Goal: Task Accomplishment & Management: Manage account settings

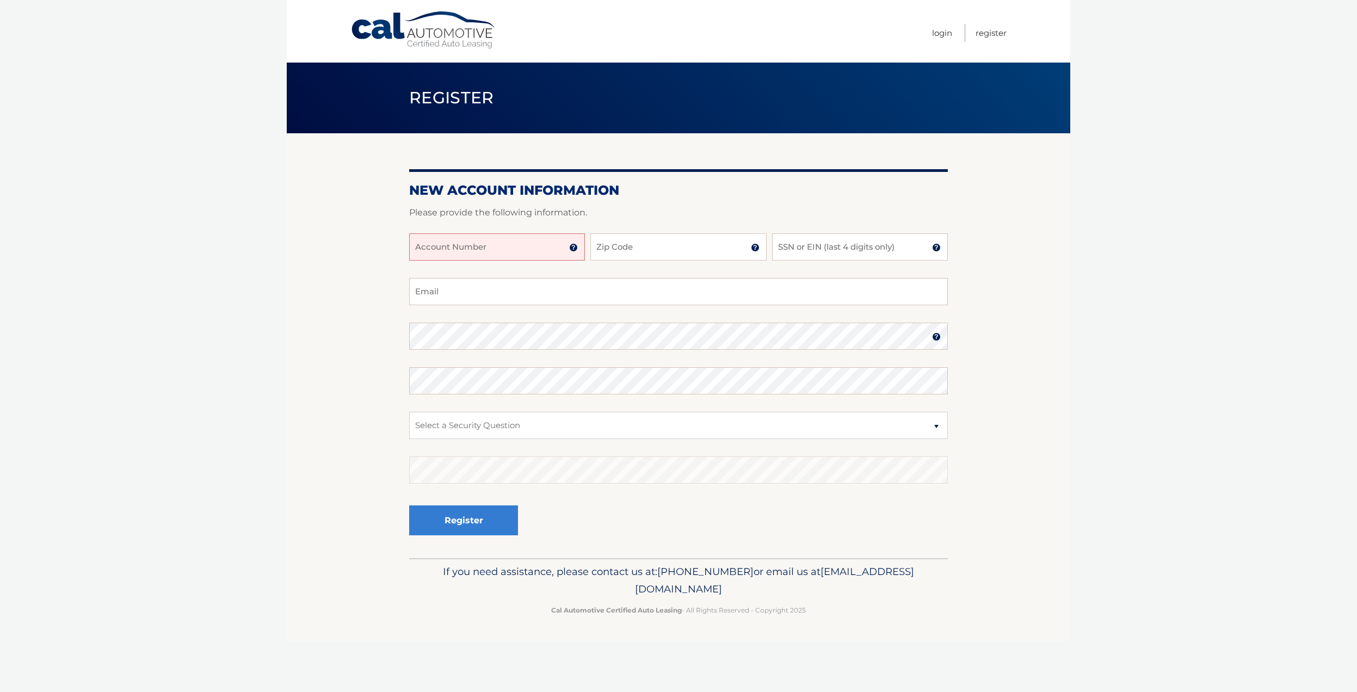
click at [516, 246] on input "Account Number" at bounding box center [497, 246] width 176 height 27
click at [532, 246] on input "Account Number" at bounding box center [497, 246] width 176 height 27
type input "44456030562"
click at [630, 250] on input "Zip Code" at bounding box center [678, 246] width 176 height 27
type input "11360"
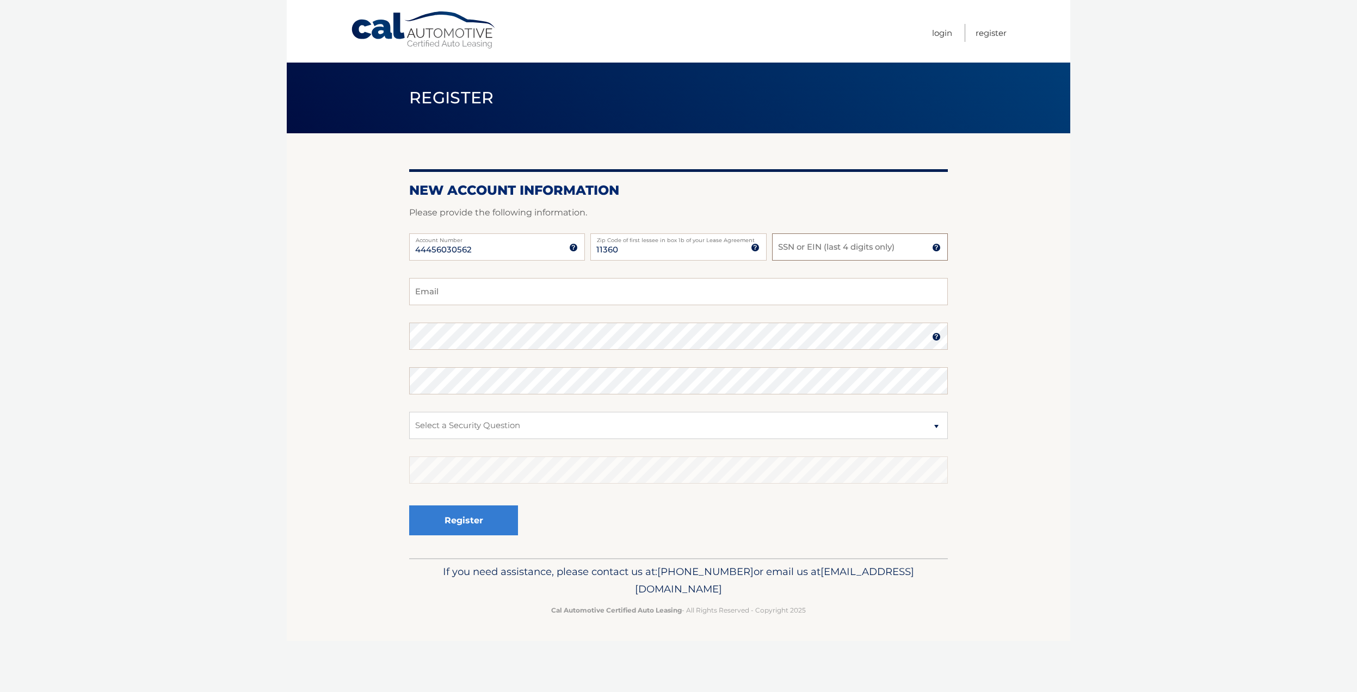
click at [791, 246] on input "SSN or EIN (last 4 digits only)" at bounding box center [860, 246] width 176 height 27
type input "9459"
click at [491, 301] on input "Email" at bounding box center [678, 291] width 539 height 27
type input "ejh8788@gmail.com"
click at [329, 341] on section "New Account Information Please provide the following information. 44456030562 A…" at bounding box center [678, 345] width 783 height 425
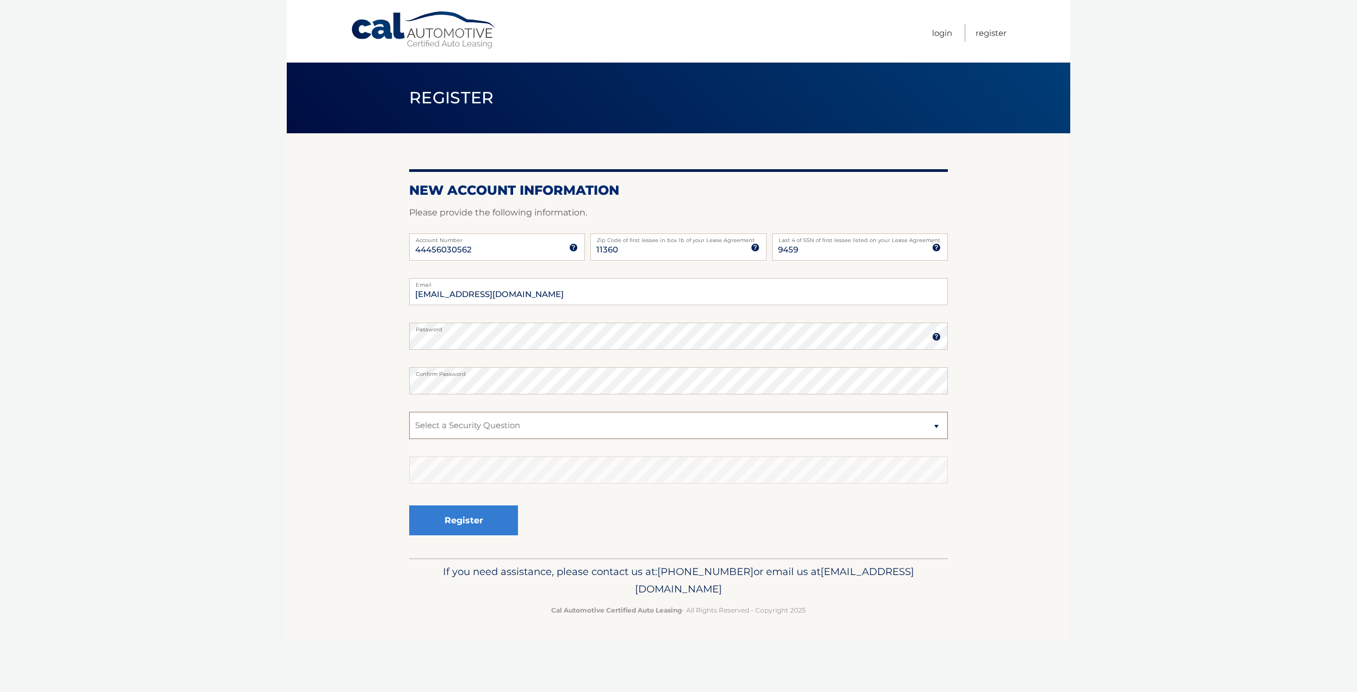
click at [409, 412] on select "Select a Security Question What was the name of your elementary school? What is…" at bounding box center [678, 425] width 539 height 27
select select "5"
click option "What was your childhood phone number including area code? (e.g., 000-000-0000)" at bounding box center [0, 0] width 0 height 0
click at [486, 517] on button "Register" at bounding box center [463, 520] width 109 height 30
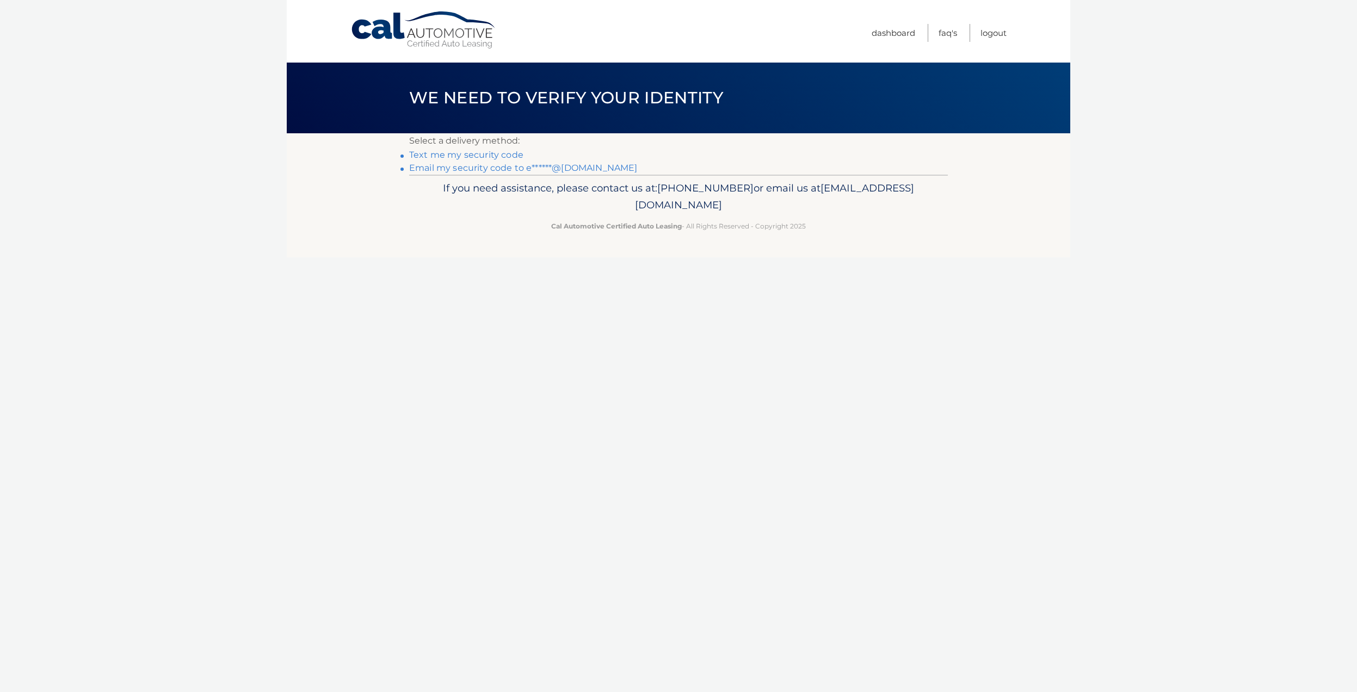
click at [423, 153] on link "Text me my security code" at bounding box center [466, 155] width 114 height 10
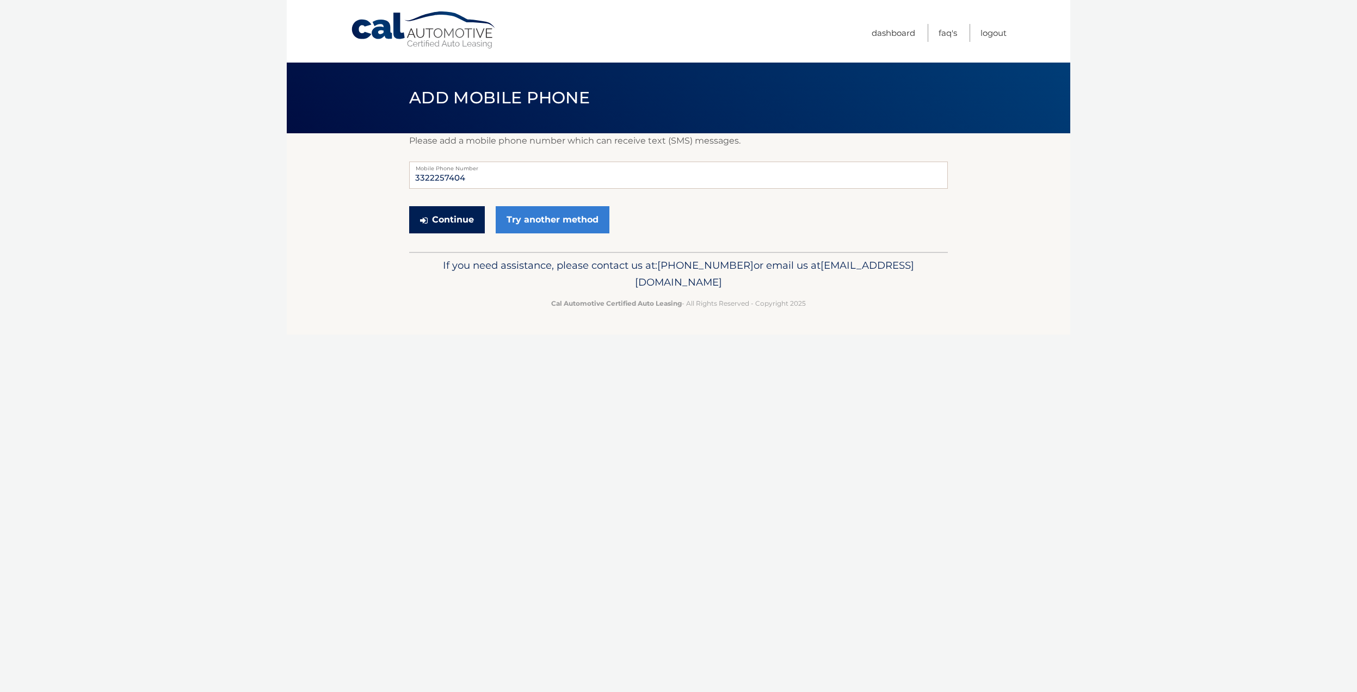
click at [452, 220] on button "Continue" at bounding box center [447, 219] width 76 height 27
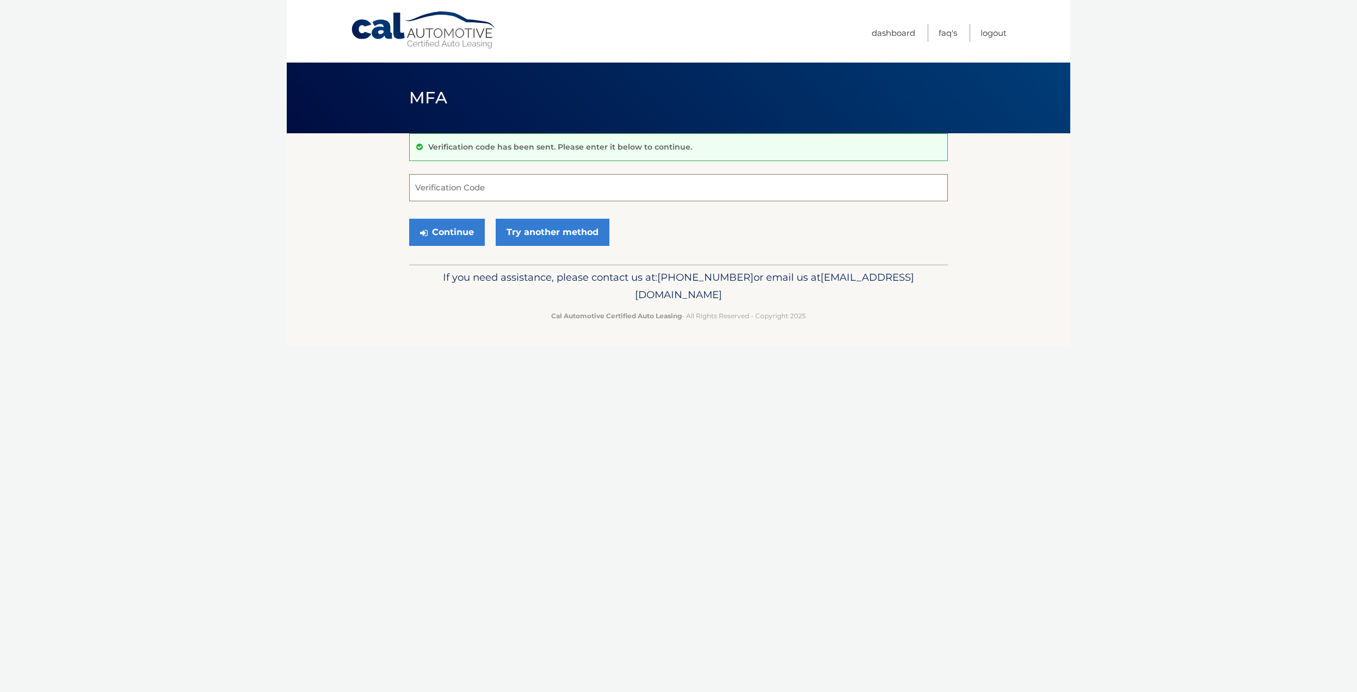
click at [473, 188] on input "Verification Code" at bounding box center [678, 187] width 539 height 27
type input "847297"
click at [448, 237] on button "Continue" at bounding box center [447, 232] width 76 height 27
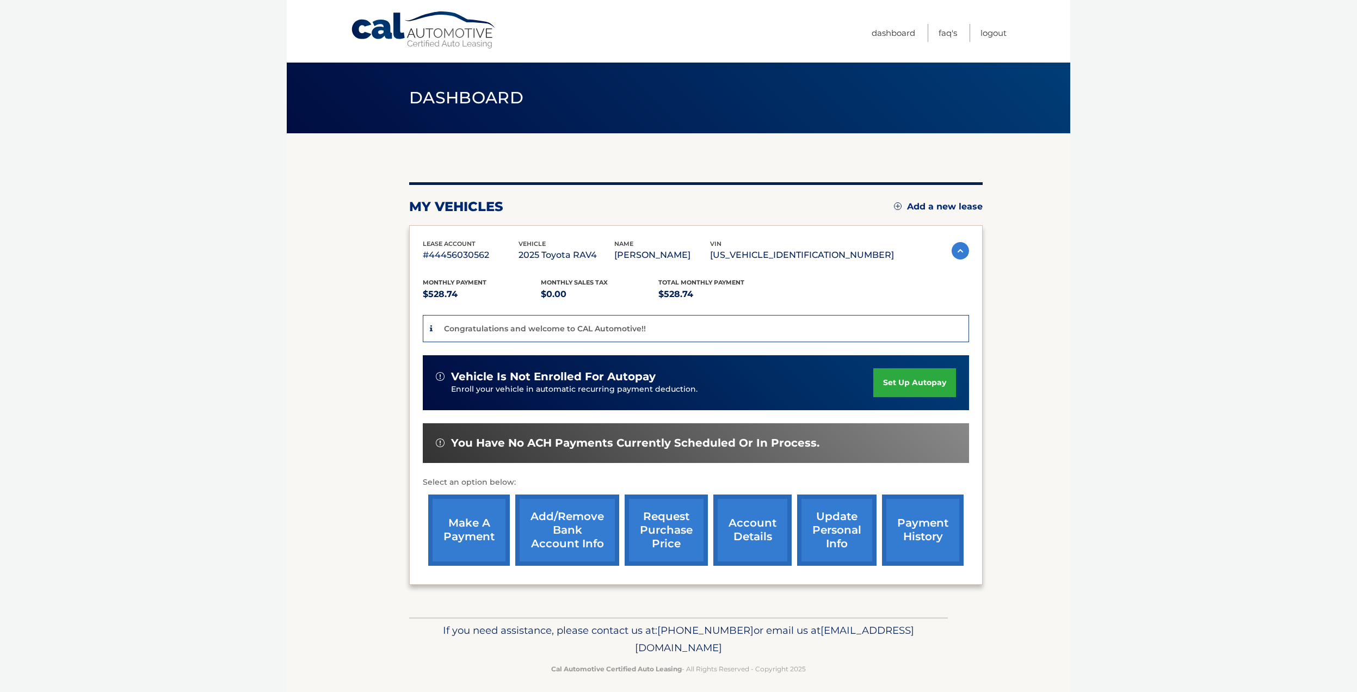
click at [873, 382] on link "set up autopay" at bounding box center [914, 382] width 83 height 29
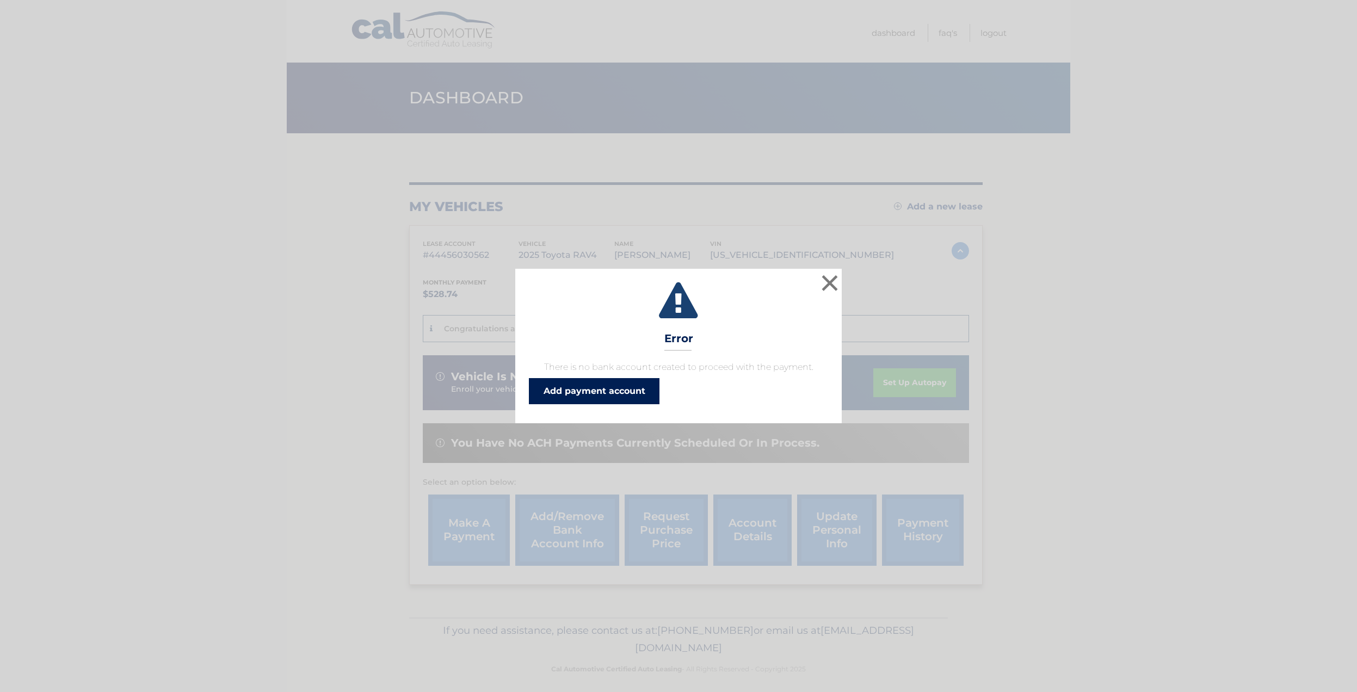
click at [587, 390] on link "Add payment account" at bounding box center [594, 391] width 131 height 26
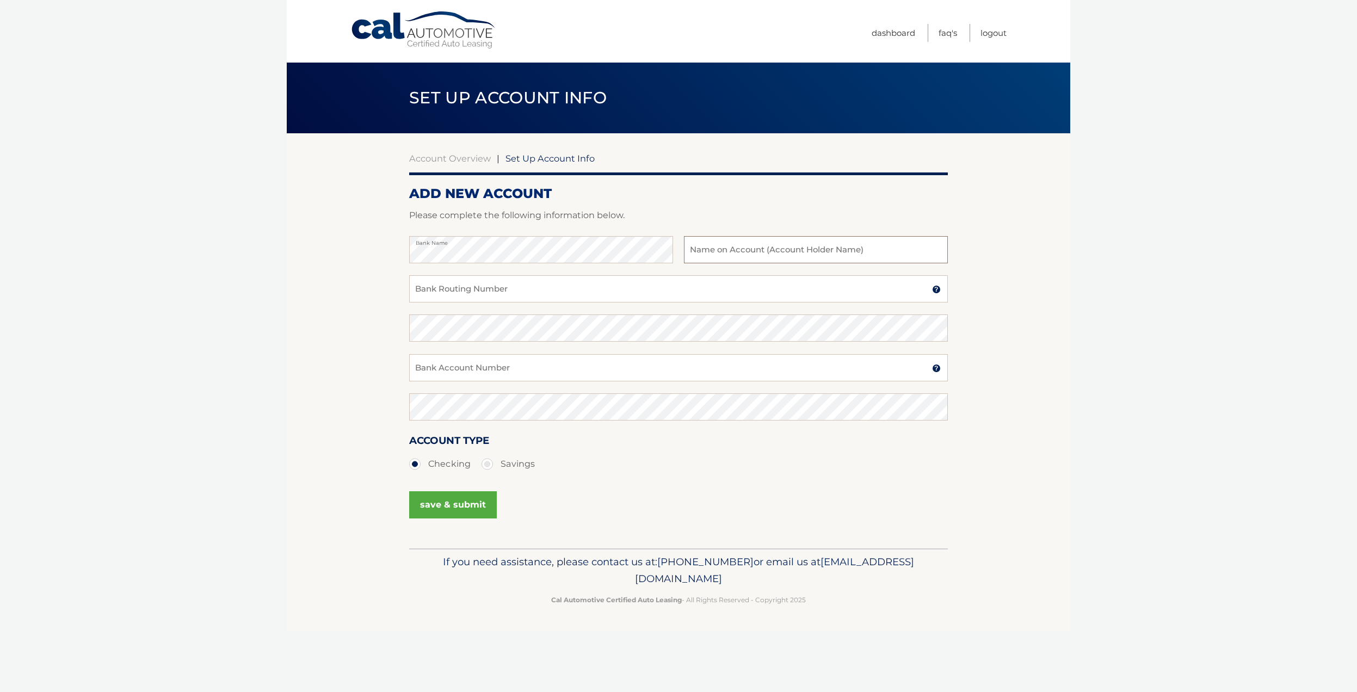
click at [769, 257] on input "text" at bounding box center [816, 249] width 264 height 27
type input "Edward J. Heim"
click at [511, 294] on input "Bank Routing Number" at bounding box center [678, 288] width 539 height 27
type input "021000089"
click at [515, 370] on input "Bank Account Number" at bounding box center [678, 367] width 539 height 27
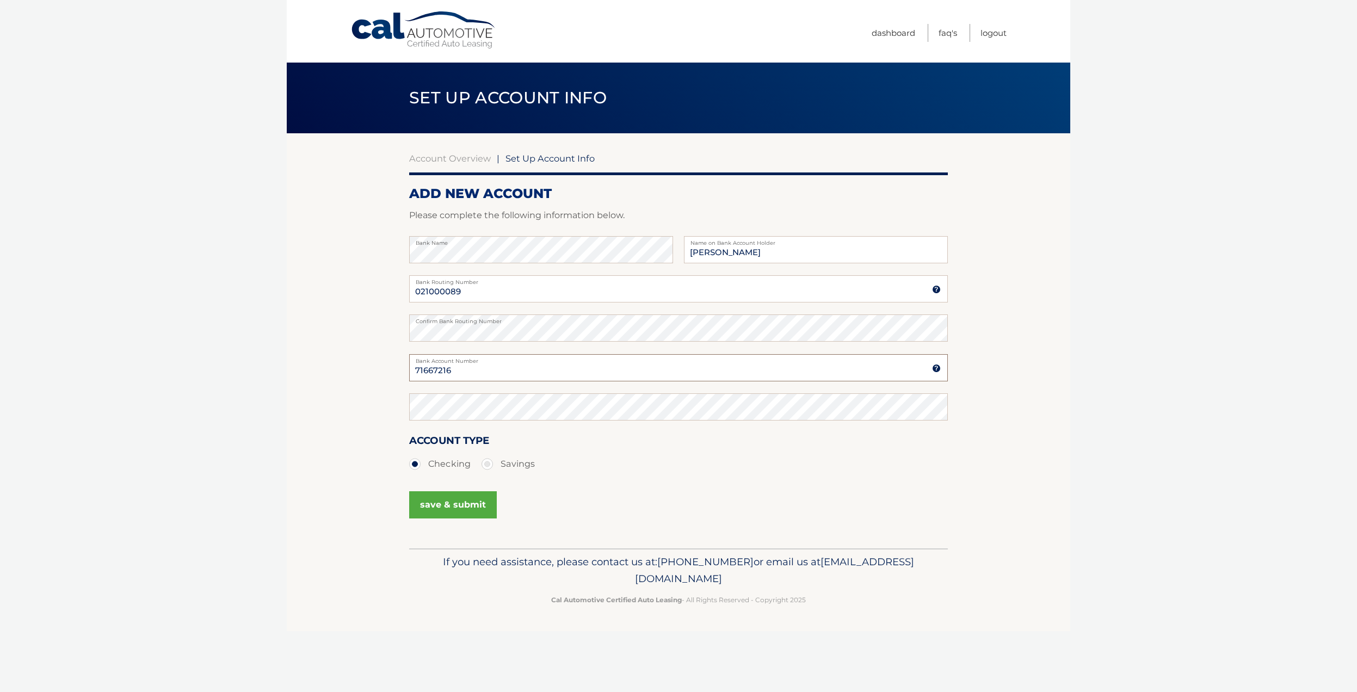
type input "71667216"
click at [465, 505] on button "save & submit" at bounding box center [453, 504] width 88 height 27
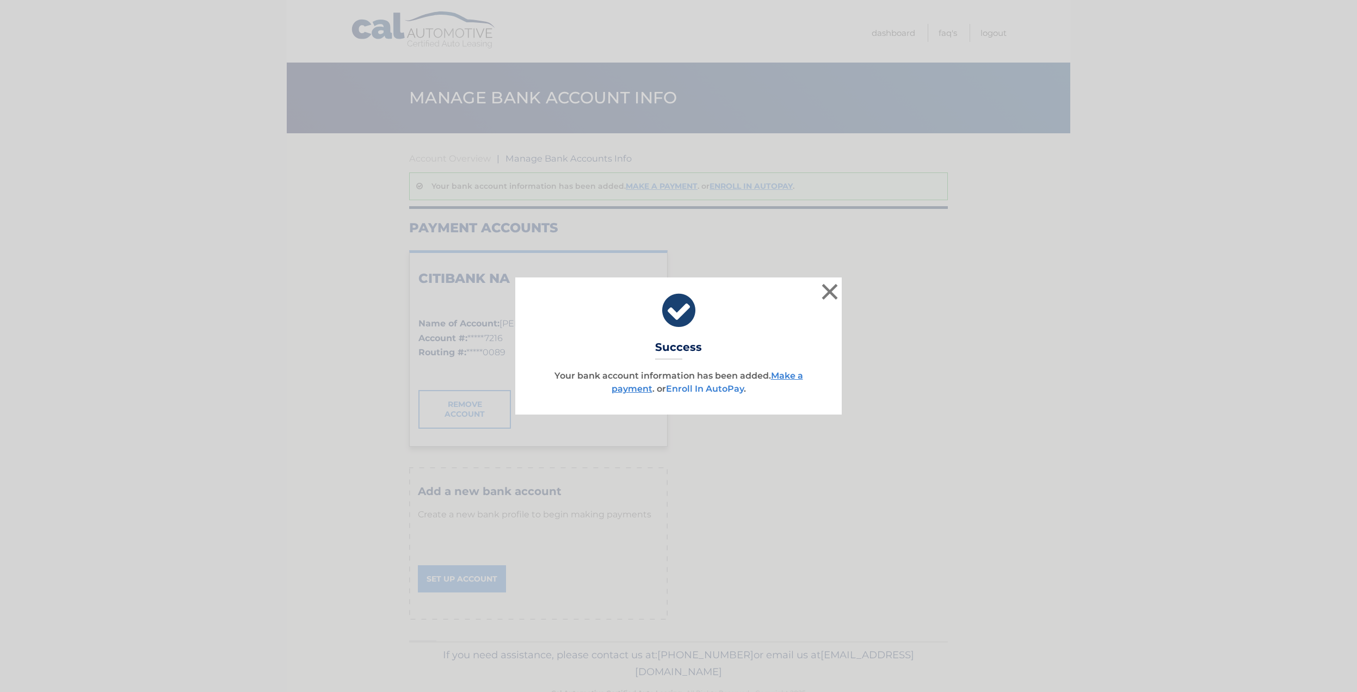
click at [702, 390] on link "Enroll In AutoPay" at bounding box center [705, 389] width 78 height 10
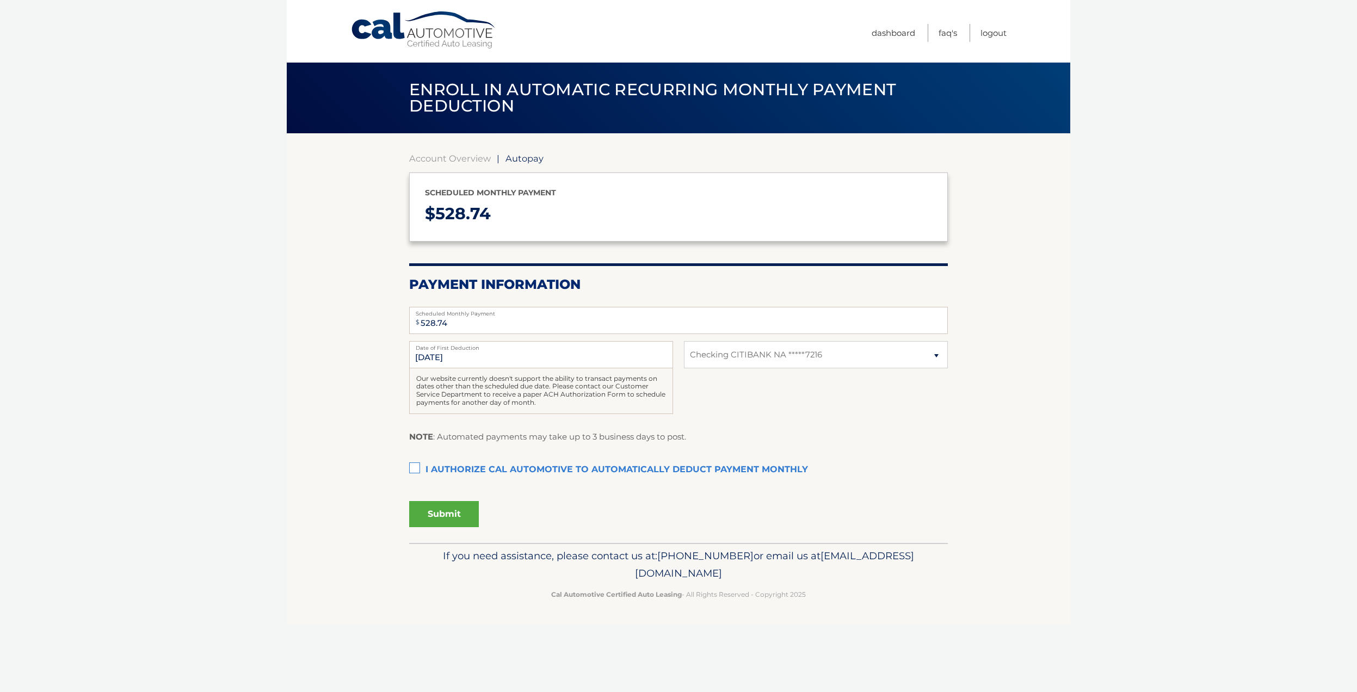
select select "ZjMyNzEwMDItMjEyNS00NWI4LTk0MjQtNjYxZmJlNWE3MTc1"
click at [415, 466] on label "I authorize cal automotive to automatically deduct payment monthly This checkbo…" at bounding box center [678, 470] width 539 height 22
click at [0, 0] on input "I authorize cal automotive to automatically deduct payment monthly This checkbo…" at bounding box center [0, 0] width 0 height 0
click at [440, 509] on button "Submit" at bounding box center [444, 514] width 70 height 26
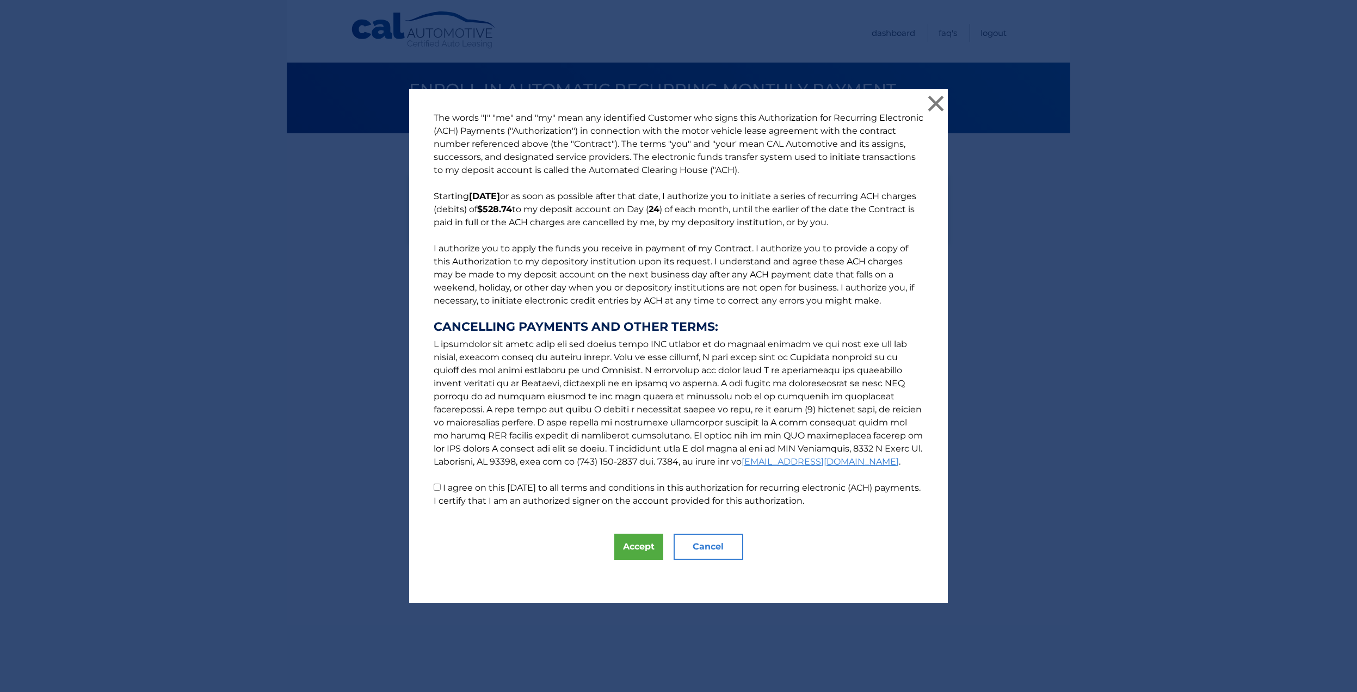
click at [436, 485] on input "I agree on this 10/12/2025 to all terms and conditions in this authorization fo…" at bounding box center [437, 487] width 7 height 7
checkbox input "true"
click at [635, 543] on button "Accept" at bounding box center [638, 547] width 49 height 26
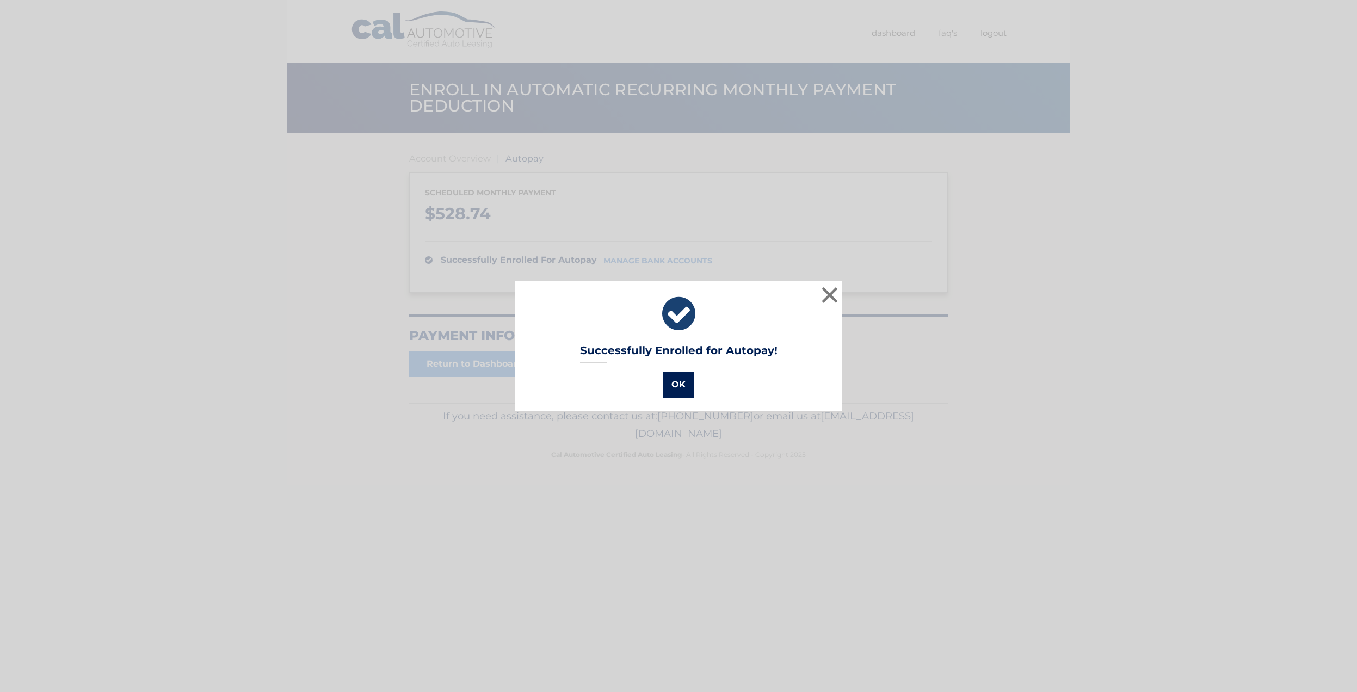
click at [673, 388] on button "OK" at bounding box center [679, 385] width 32 height 26
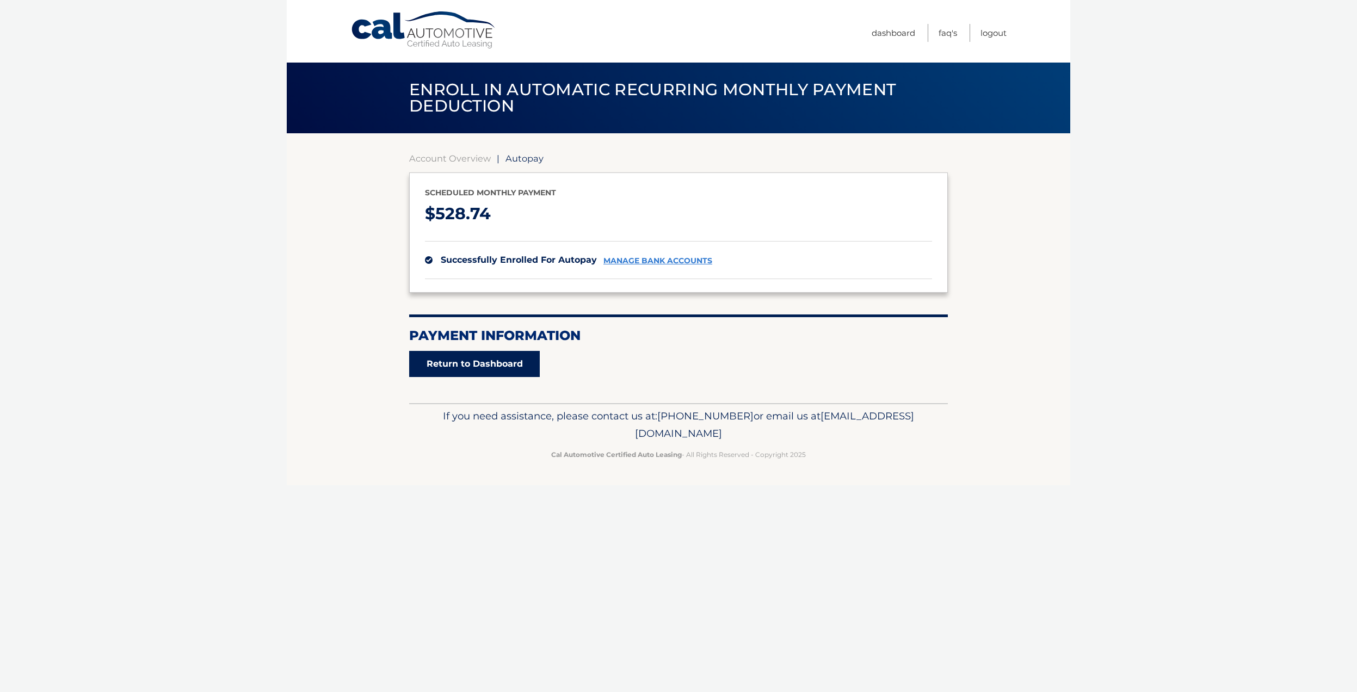
click at [511, 361] on link "Return to Dashboard" at bounding box center [474, 364] width 131 height 26
click at [998, 35] on link "Logout" at bounding box center [993, 33] width 26 height 18
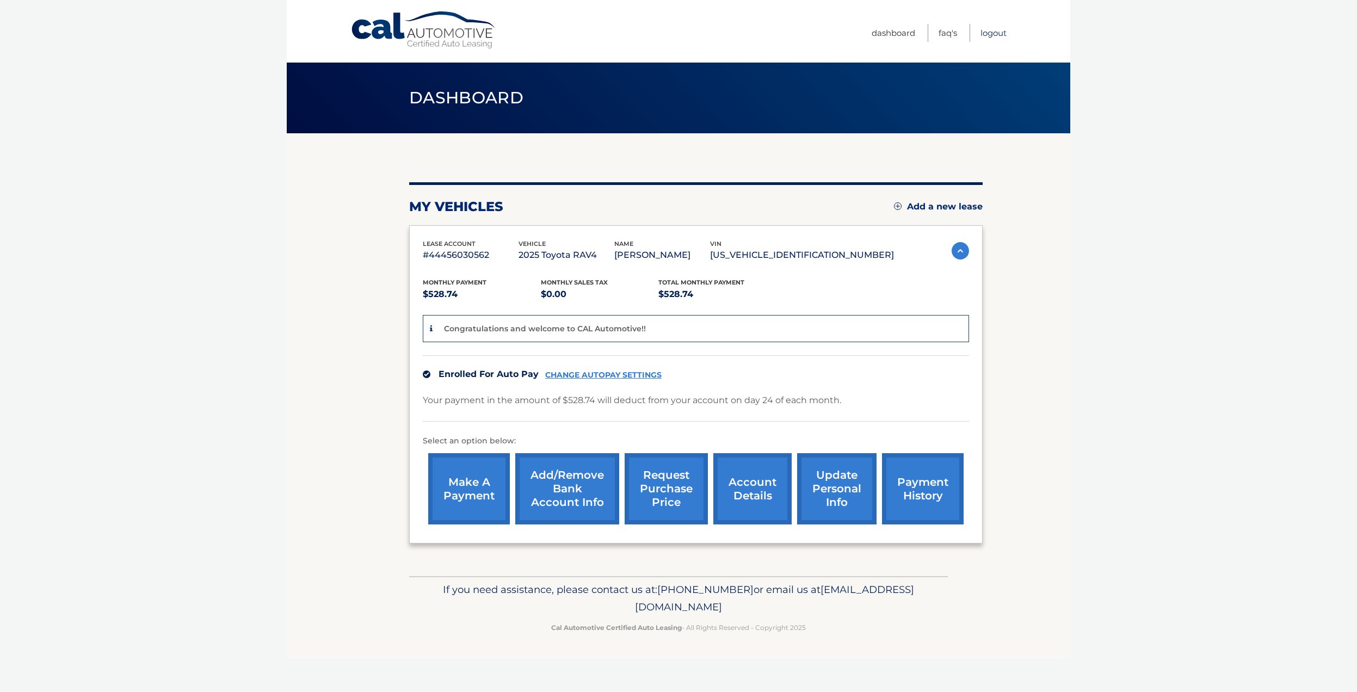
click at [996, 31] on link "Logout" at bounding box center [993, 33] width 26 height 18
